Goal: Navigation & Orientation: Find specific page/section

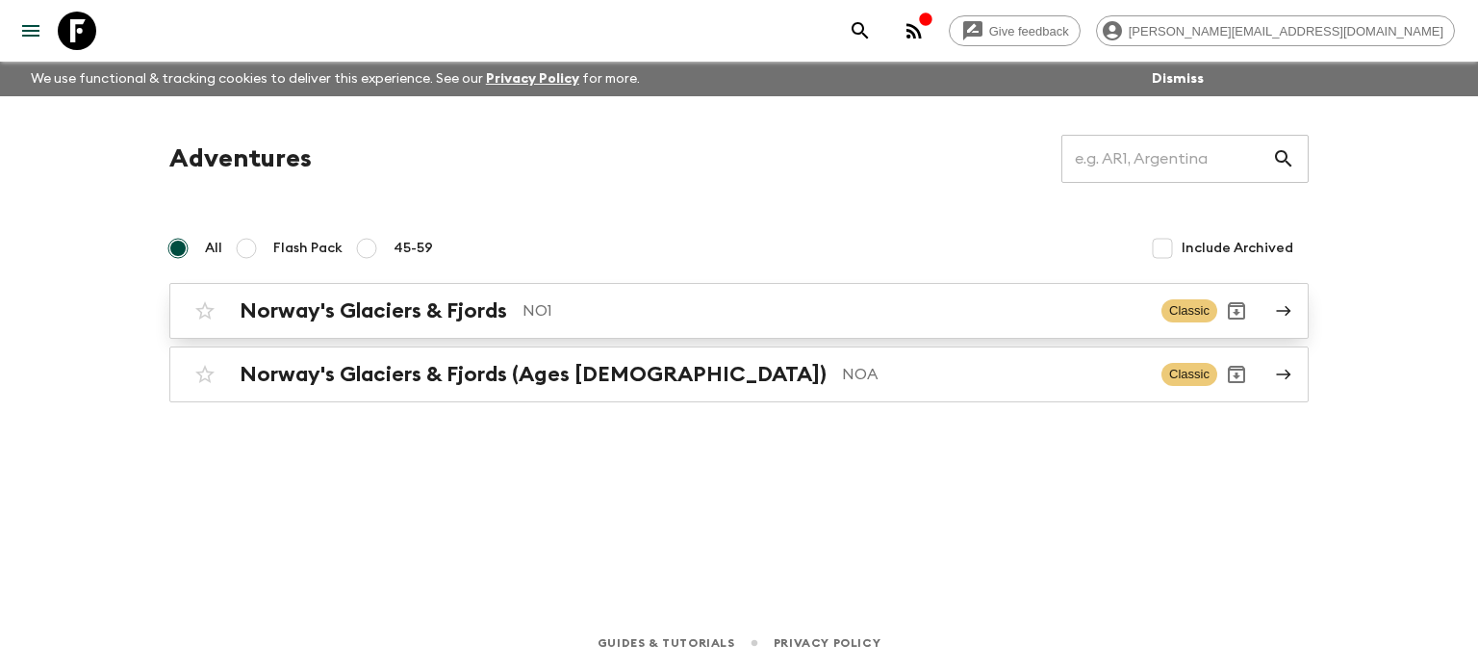
click at [484, 310] on h2 "Norway's Glaciers & Fjords" at bounding box center [373, 310] width 267 height 25
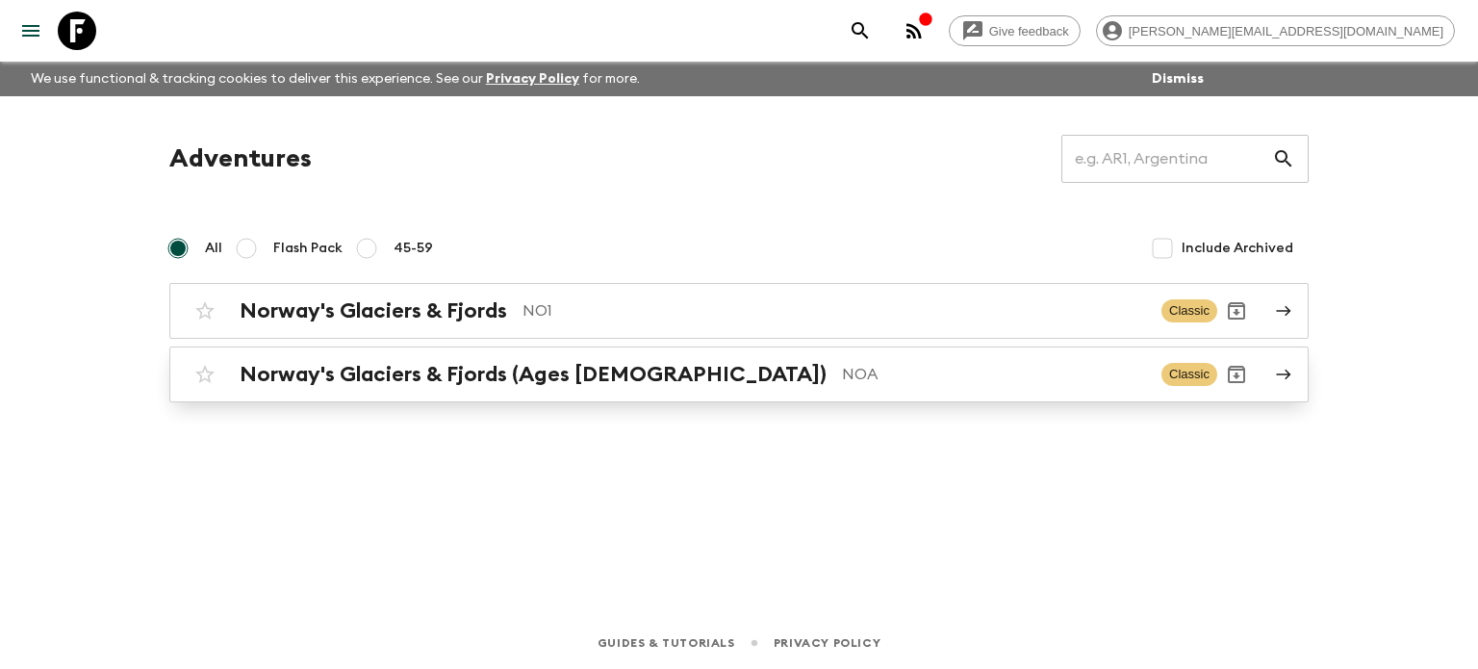
click at [842, 373] on p "NOA" at bounding box center [994, 374] width 304 height 23
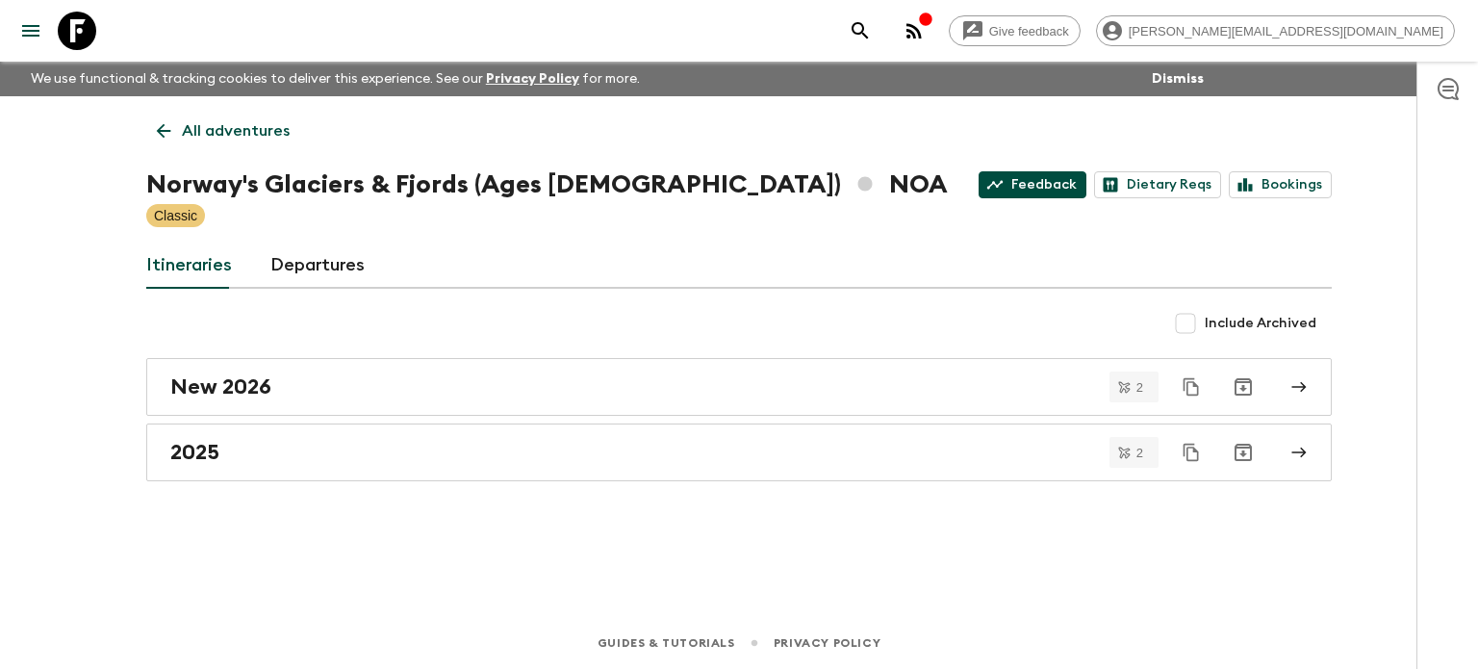
click at [1043, 188] on link "Feedback" at bounding box center [1033, 184] width 108 height 27
